Goal: Find specific page/section: Find specific page/section

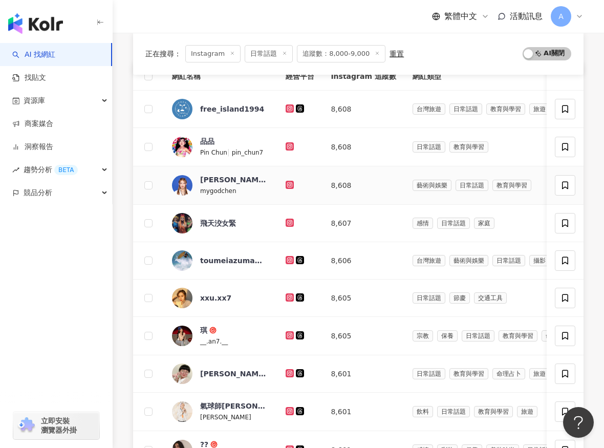
scroll to position [144, 0]
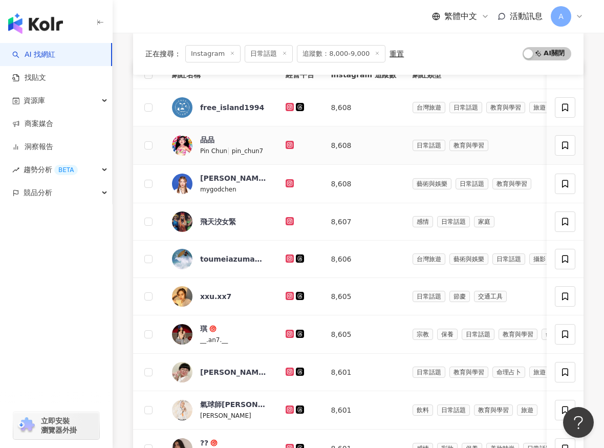
click at [285, 146] on icon at bounding box center [289, 145] width 8 height 8
click at [287, 184] on icon at bounding box center [289, 183] width 4 height 4
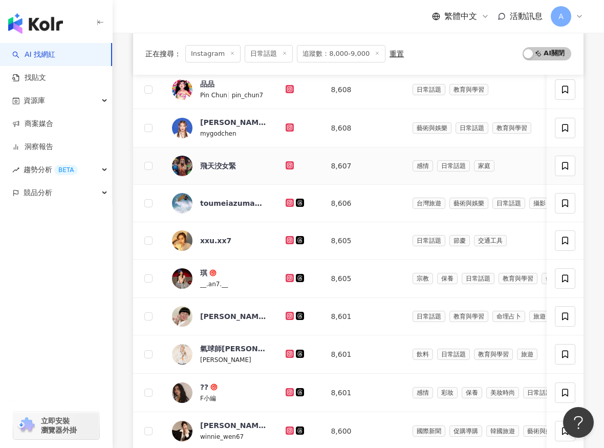
scroll to position [201, 0]
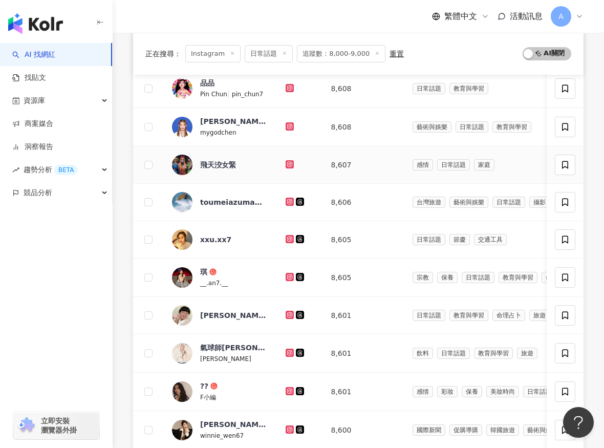
click at [290, 163] on icon at bounding box center [289, 164] width 8 height 8
click at [287, 202] on icon at bounding box center [289, 201] width 7 height 6
click at [288, 236] on icon at bounding box center [289, 238] width 4 height 4
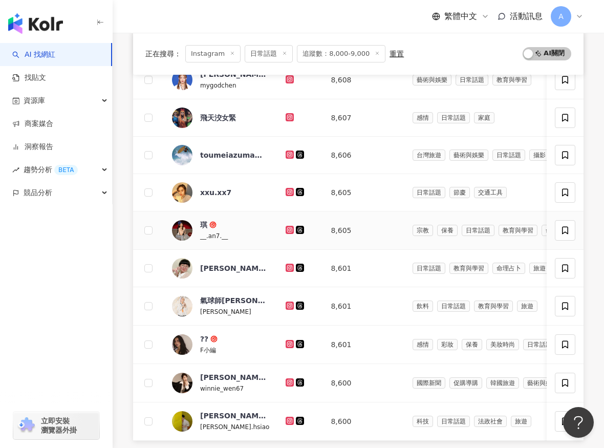
scroll to position [257, 0]
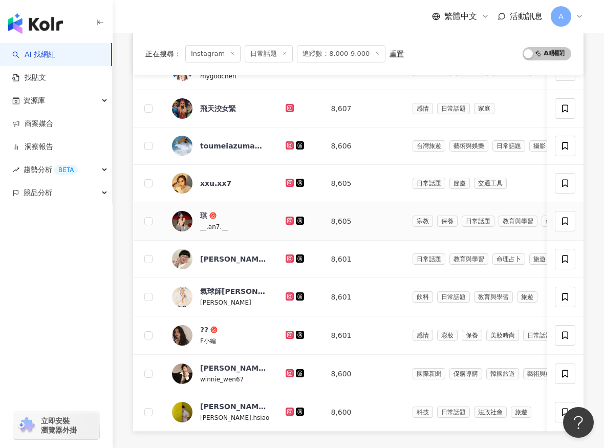
click at [287, 217] on icon at bounding box center [289, 220] width 7 height 6
click at [286, 257] on icon at bounding box center [289, 258] width 7 height 6
click at [288, 301] on div at bounding box center [299, 296] width 29 height 11
click at [288, 298] on icon at bounding box center [289, 296] width 4 height 4
click at [286, 330] on icon at bounding box center [289, 334] width 8 height 8
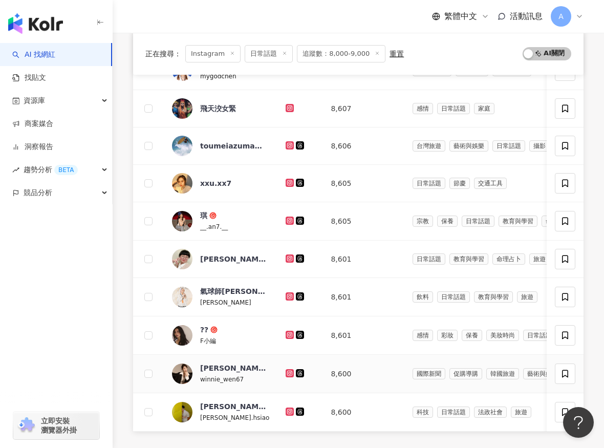
click at [288, 370] on icon at bounding box center [289, 373] width 7 height 6
click at [288, 409] on icon at bounding box center [289, 411] width 4 height 4
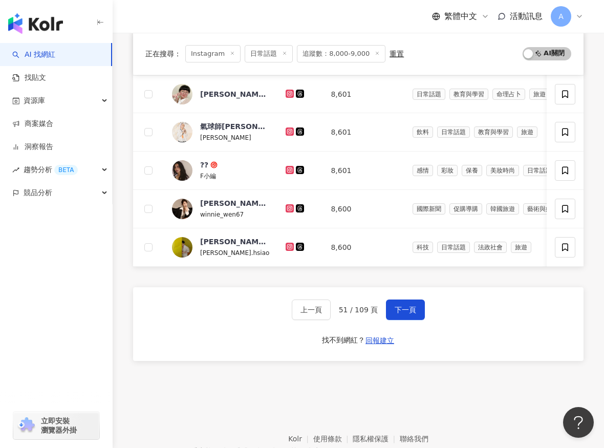
scroll to position [474, 0]
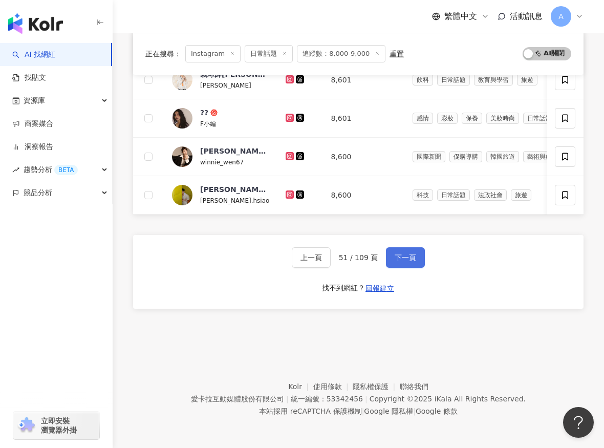
click at [399, 252] on button "下一頁" at bounding box center [405, 257] width 39 height 20
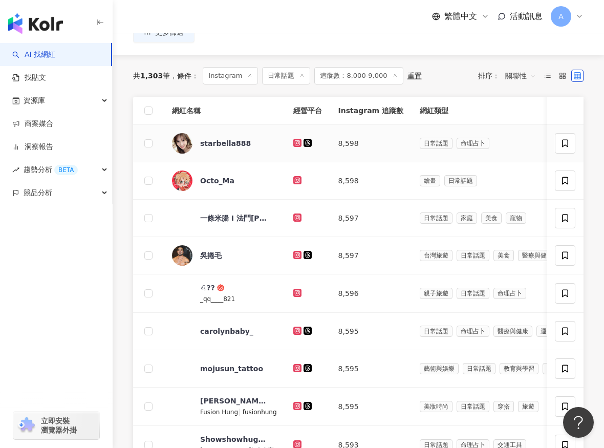
scroll to position [111, 0]
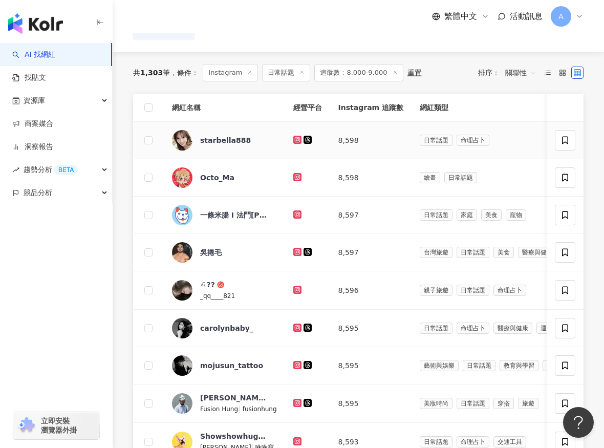
click at [294, 139] on icon at bounding box center [297, 140] width 7 height 6
click at [296, 176] on icon at bounding box center [297, 176] width 4 height 4
click at [296, 210] on icon at bounding box center [297, 214] width 8 height 8
click at [296, 249] on icon at bounding box center [297, 252] width 7 height 6
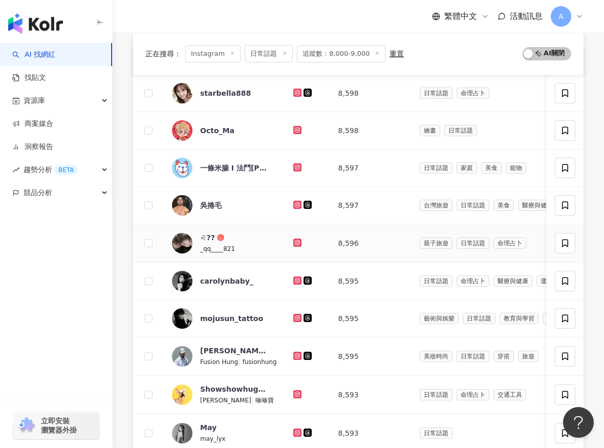
scroll to position [159, 0]
click at [296, 245] on icon at bounding box center [297, 242] width 8 height 8
click at [296, 277] on icon at bounding box center [297, 279] width 4 height 4
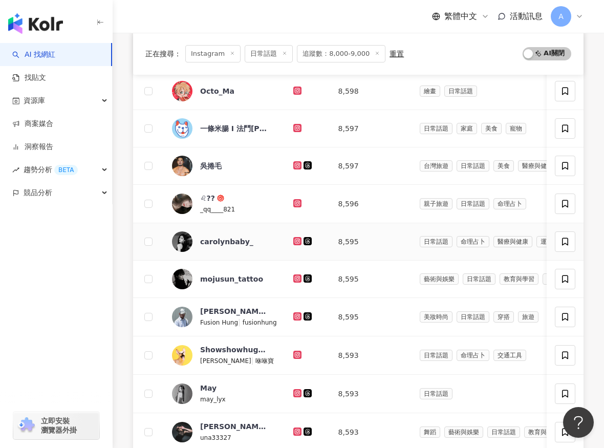
scroll to position [196, 0]
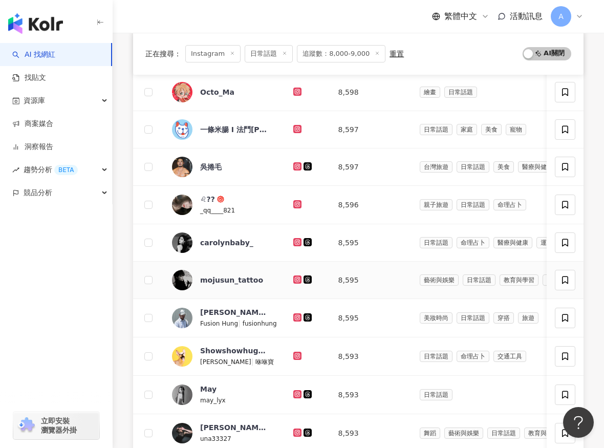
click at [296, 277] on icon at bounding box center [297, 279] width 4 height 4
click at [293, 313] on icon at bounding box center [297, 317] width 8 height 8
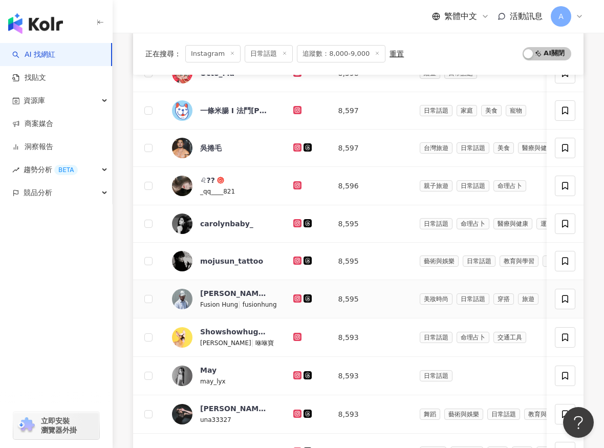
scroll to position [224, 0]
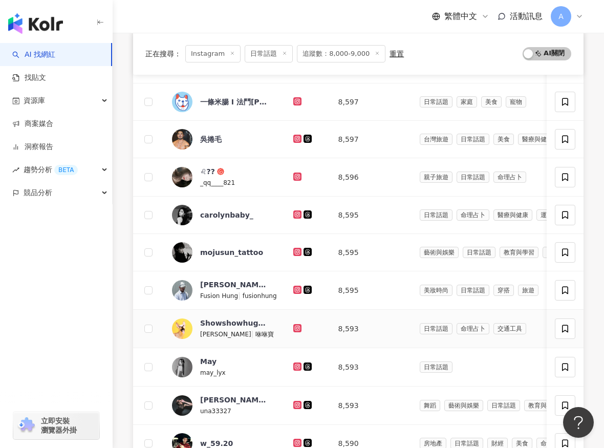
click at [294, 324] on icon at bounding box center [297, 328] width 8 height 8
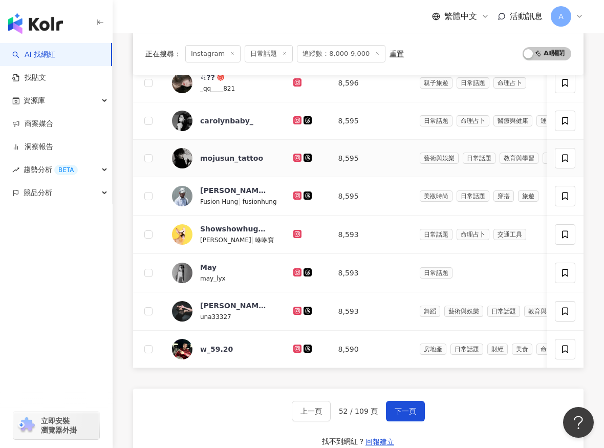
scroll to position [345, 0]
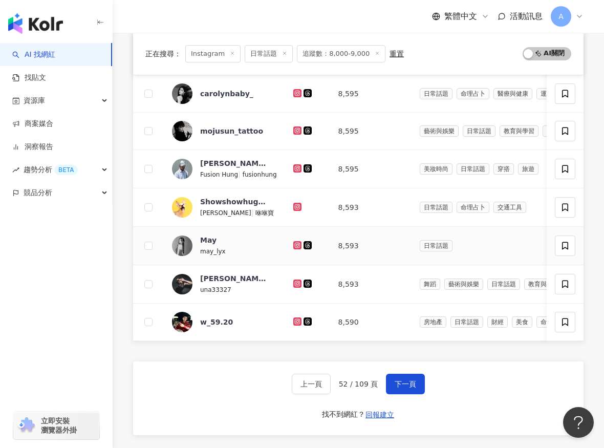
click at [294, 246] on icon at bounding box center [297, 245] width 7 height 6
click at [294, 284] on icon at bounding box center [297, 283] width 7 height 6
click at [294, 323] on icon at bounding box center [297, 321] width 7 height 6
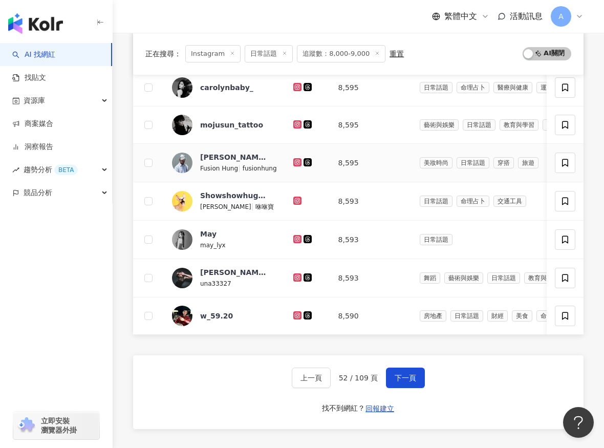
scroll to position [347, 0]
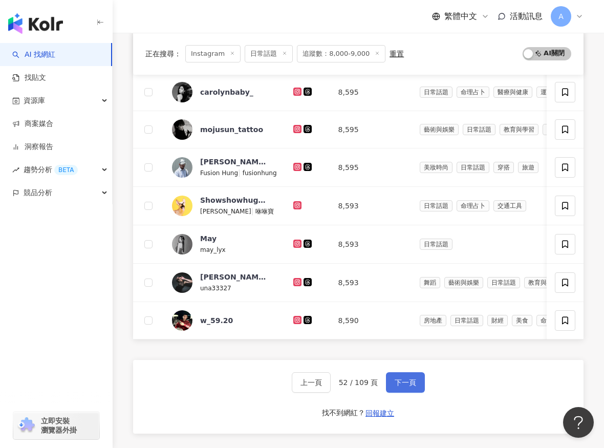
click at [410, 387] on button "下一頁" at bounding box center [405, 382] width 39 height 20
